Goal: Task Accomplishment & Management: Manage account settings

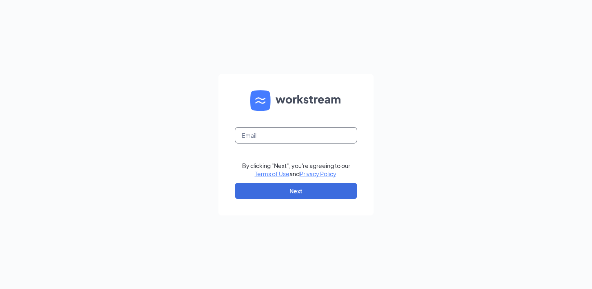
click at [307, 136] on input "text" at bounding box center [296, 135] width 122 height 16
type input "[DOMAIN_NAME][EMAIL_ADDRESS][DOMAIN_NAME]"
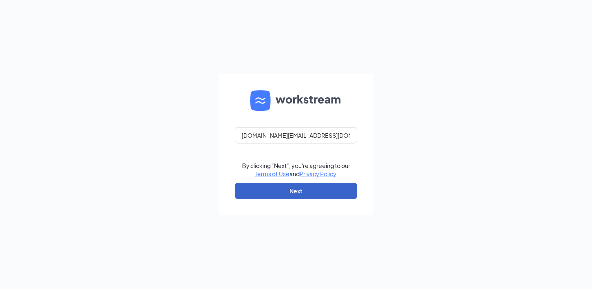
click at [298, 191] on button "Next" at bounding box center [296, 190] width 122 height 16
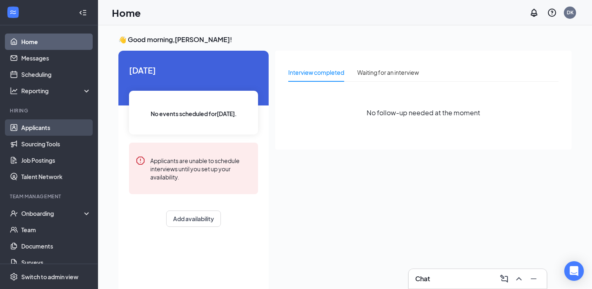
click at [38, 130] on link "Applicants" at bounding box center [56, 127] width 70 height 16
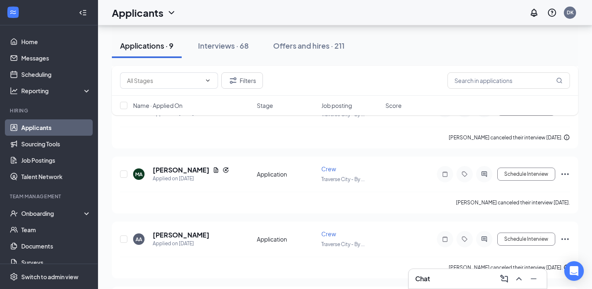
scroll to position [368, 0]
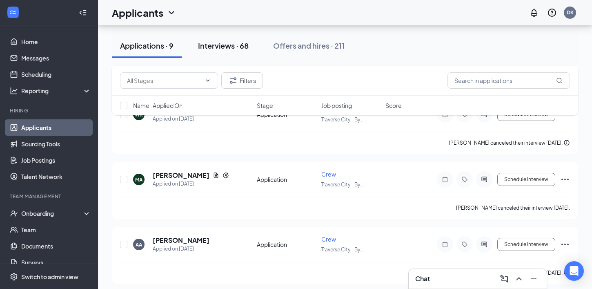
click at [215, 47] on div "Interviews · 68" at bounding box center [223, 45] width 51 height 10
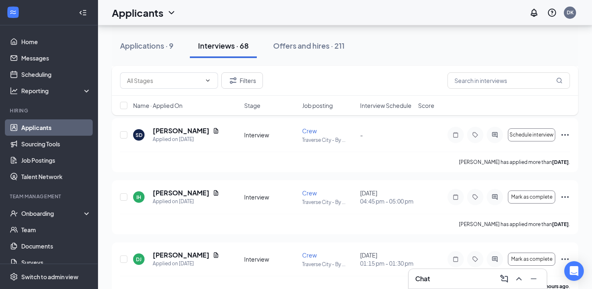
scroll to position [212, 0]
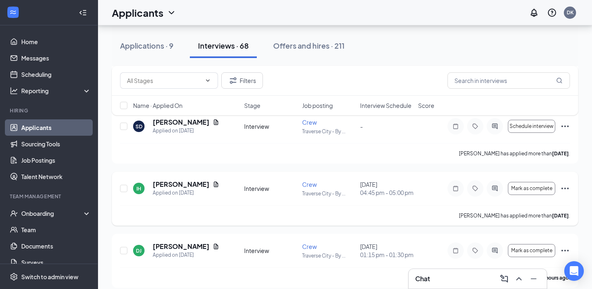
click at [562, 189] on icon "Ellipses" at bounding box center [565, 188] width 10 height 10
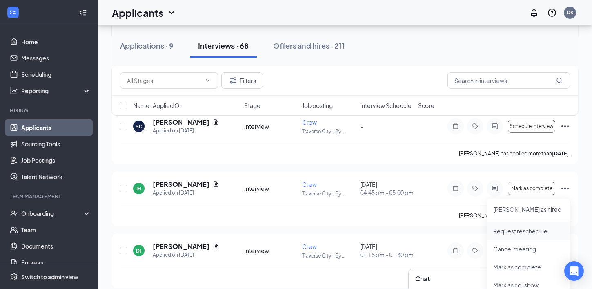
click at [517, 229] on p "Request reschedule" at bounding box center [528, 231] width 70 height 8
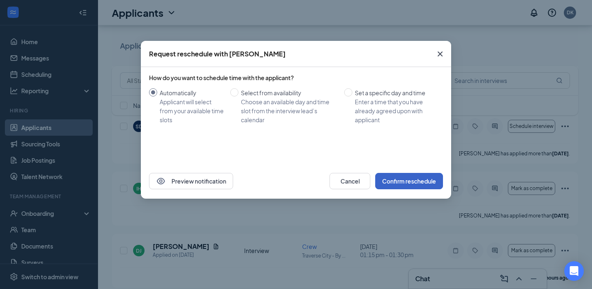
click at [416, 182] on button "Confirm reschedule" at bounding box center [409, 181] width 68 height 16
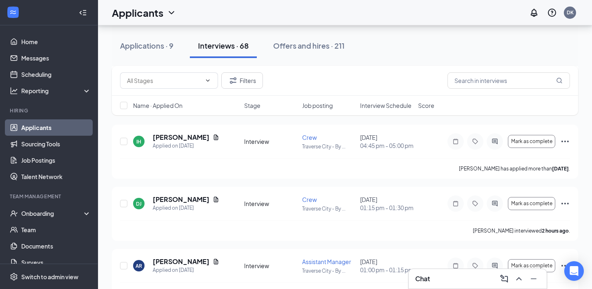
scroll to position [261, 0]
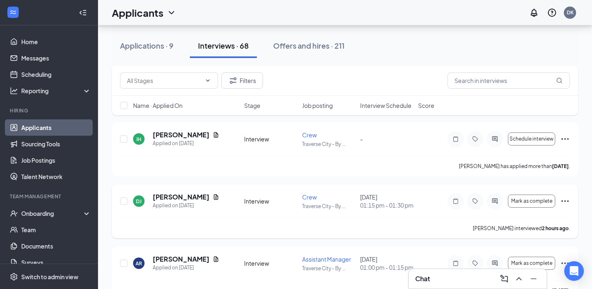
click at [562, 202] on icon "Ellipses" at bounding box center [564, 201] width 7 height 2
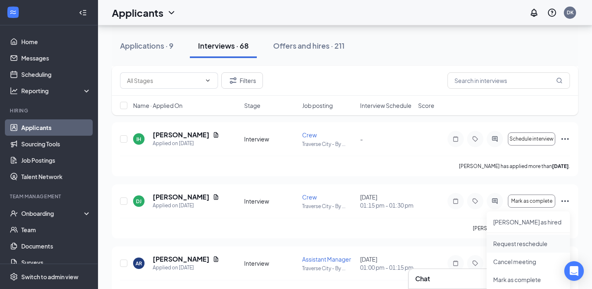
click at [517, 244] on p "Request reschedule" at bounding box center [528, 243] width 70 height 8
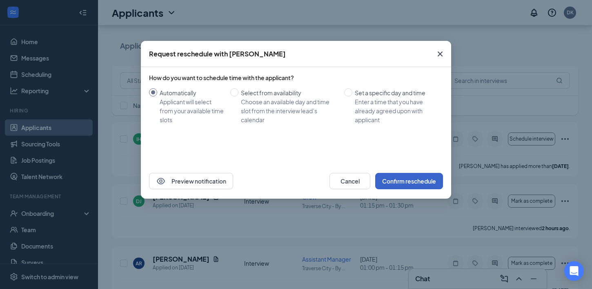
click at [402, 179] on button "Confirm reschedule" at bounding box center [409, 181] width 68 height 16
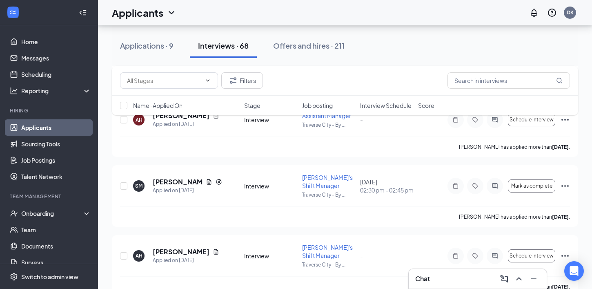
scroll to position [529, 0]
click at [540, 188] on span "Mark as complete" at bounding box center [531, 185] width 41 height 6
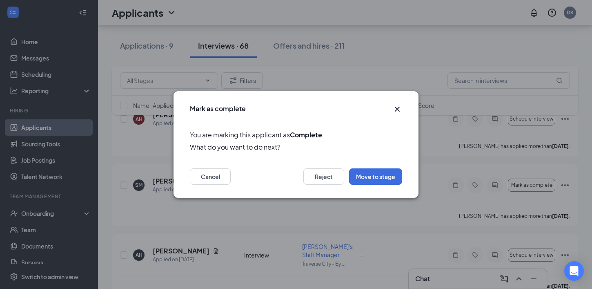
click at [397, 107] on icon "Cross" at bounding box center [397, 109] width 10 height 10
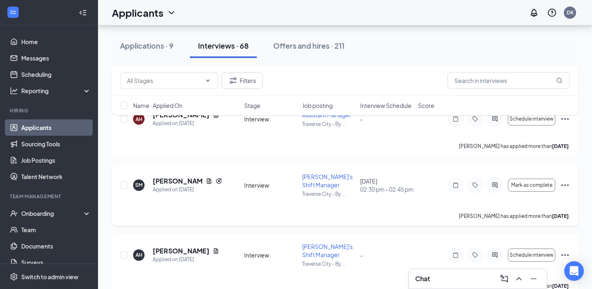
click at [565, 190] on icon "Ellipses" at bounding box center [565, 185] width 10 height 10
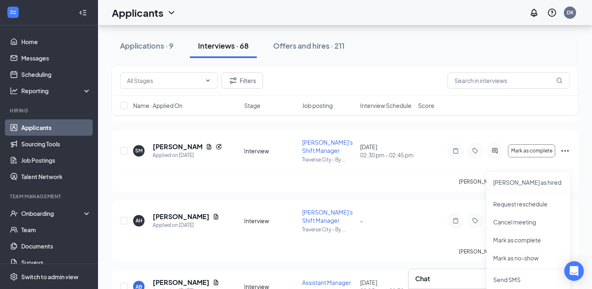
scroll to position [564, 0]
click at [524, 258] on p "Mark as no-show" at bounding box center [528, 257] width 70 height 8
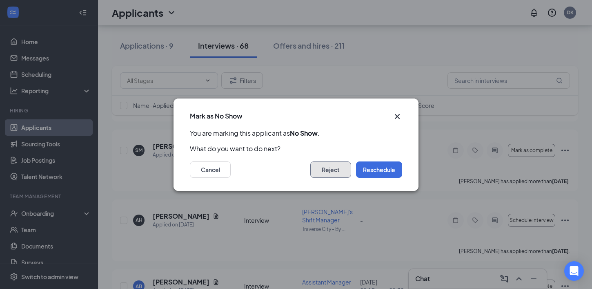
click at [324, 164] on button "Reject" at bounding box center [330, 169] width 41 height 16
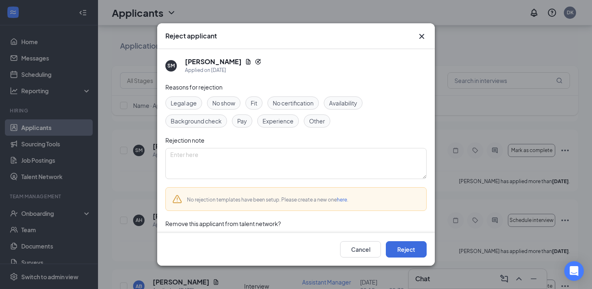
click at [224, 100] on span "No show" at bounding box center [223, 102] width 23 height 9
click at [403, 250] on button "Reject" at bounding box center [406, 249] width 41 height 16
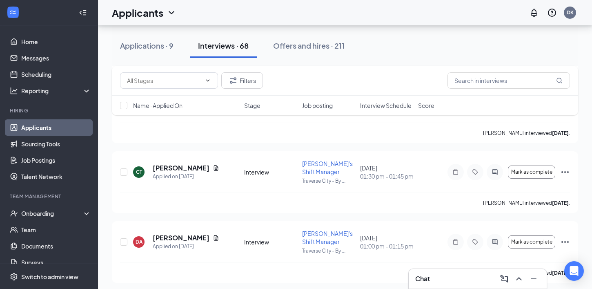
scroll to position [1544, 0]
click at [53, 210] on div "Onboarding" at bounding box center [52, 213] width 63 height 8
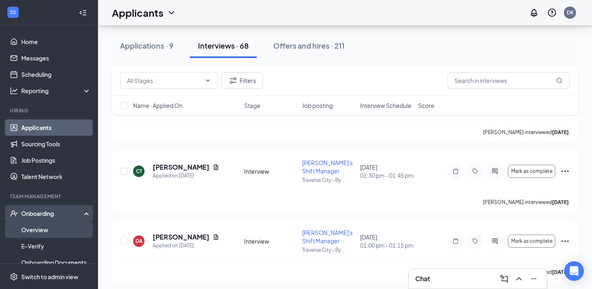
click at [42, 231] on link "Overview" at bounding box center [56, 229] width 70 height 16
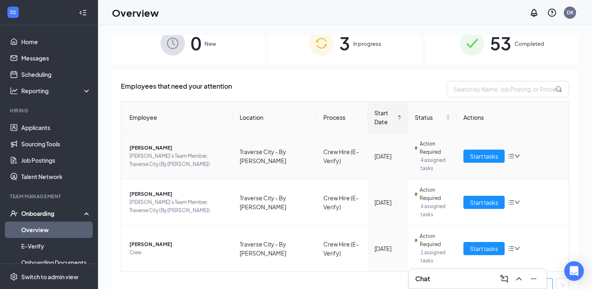
scroll to position [24, 0]
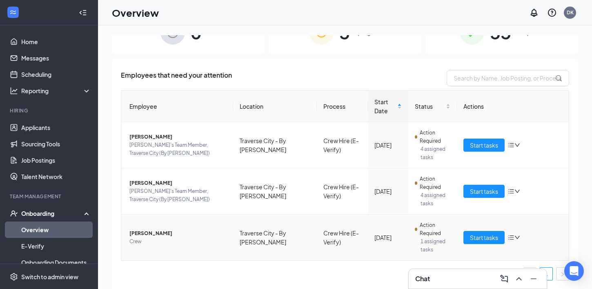
click at [518, 238] on icon "down" at bounding box center [517, 236] width 5 height 3
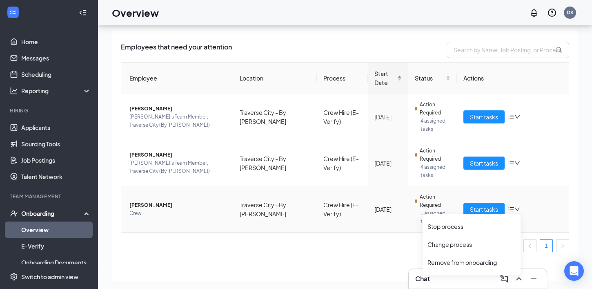
scroll to position [35, 0]
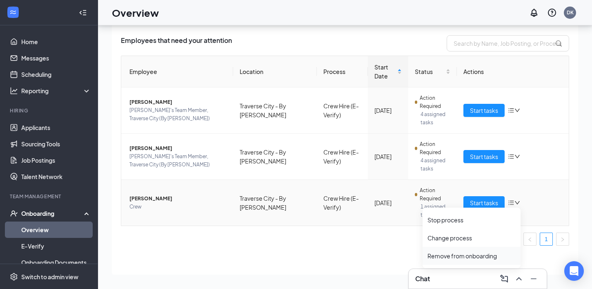
click at [491, 255] on div "Remove from onboarding" at bounding box center [471, 255] width 88 height 8
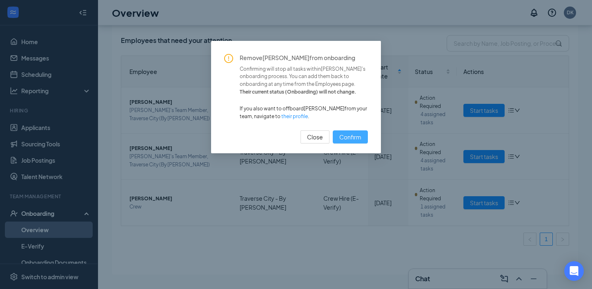
click at [356, 137] on span "Confirm" at bounding box center [350, 136] width 22 height 9
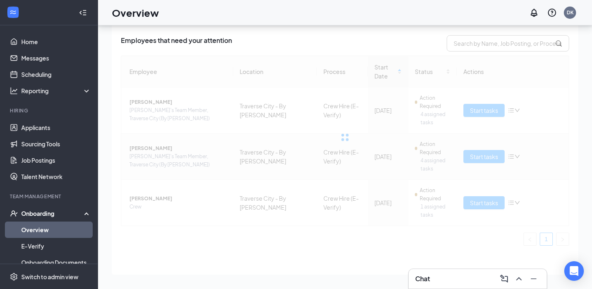
scroll to position [0, 0]
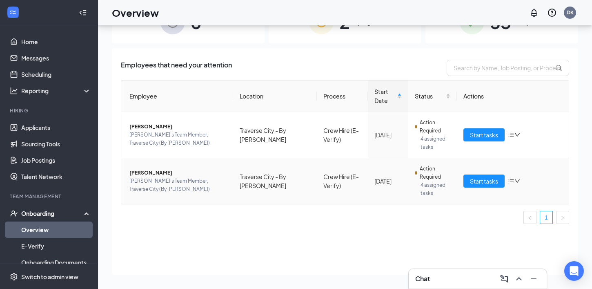
click at [518, 184] on div at bounding box center [514, 181] width 12 height 7
click at [465, 234] on div "Remove from onboarding" at bounding box center [471, 234] width 88 height 8
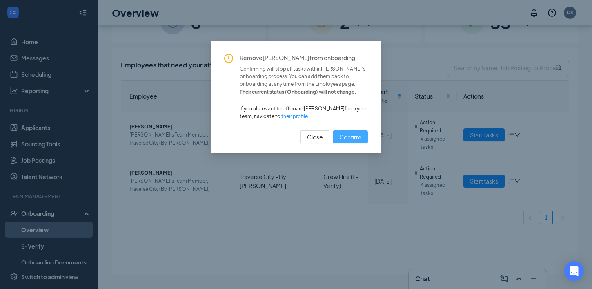
click at [350, 137] on span "Confirm" at bounding box center [350, 136] width 22 height 9
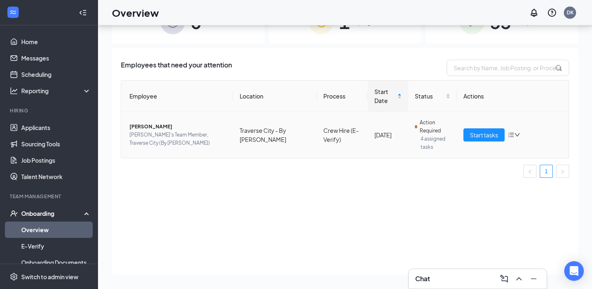
click at [519, 135] on icon "down" at bounding box center [517, 135] width 6 height 6
click at [465, 190] on div "Remove from onboarding" at bounding box center [471, 188] width 88 height 8
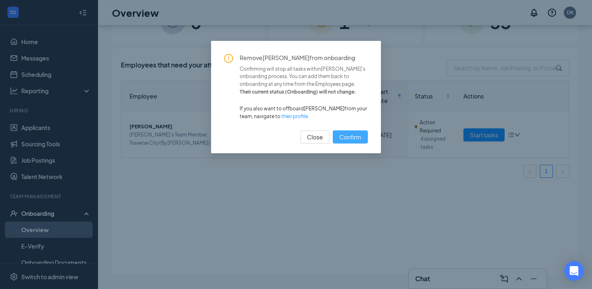
click at [351, 140] on span "Confirm" at bounding box center [350, 136] width 22 height 9
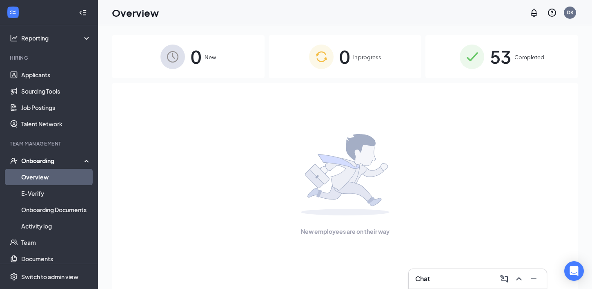
scroll to position [56, 0]
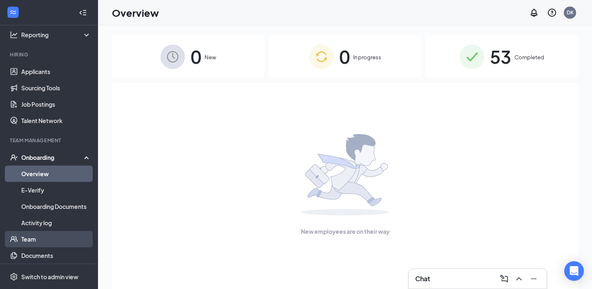
click at [26, 237] on link "Team" at bounding box center [56, 239] width 70 height 16
